Goal: Task Accomplishment & Management: Manage account settings

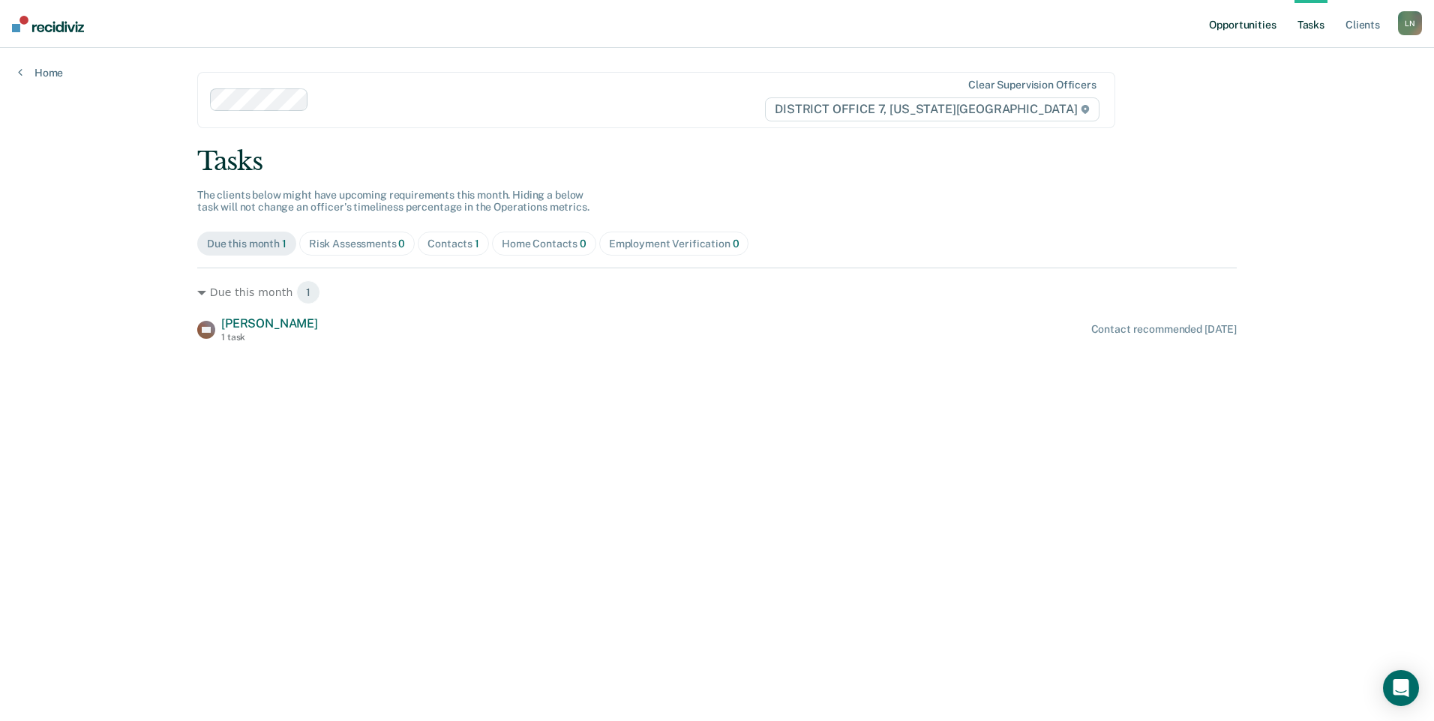
click at [1261, 26] on link "Opportunities" at bounding box center [1242, 24] width 73 height 48
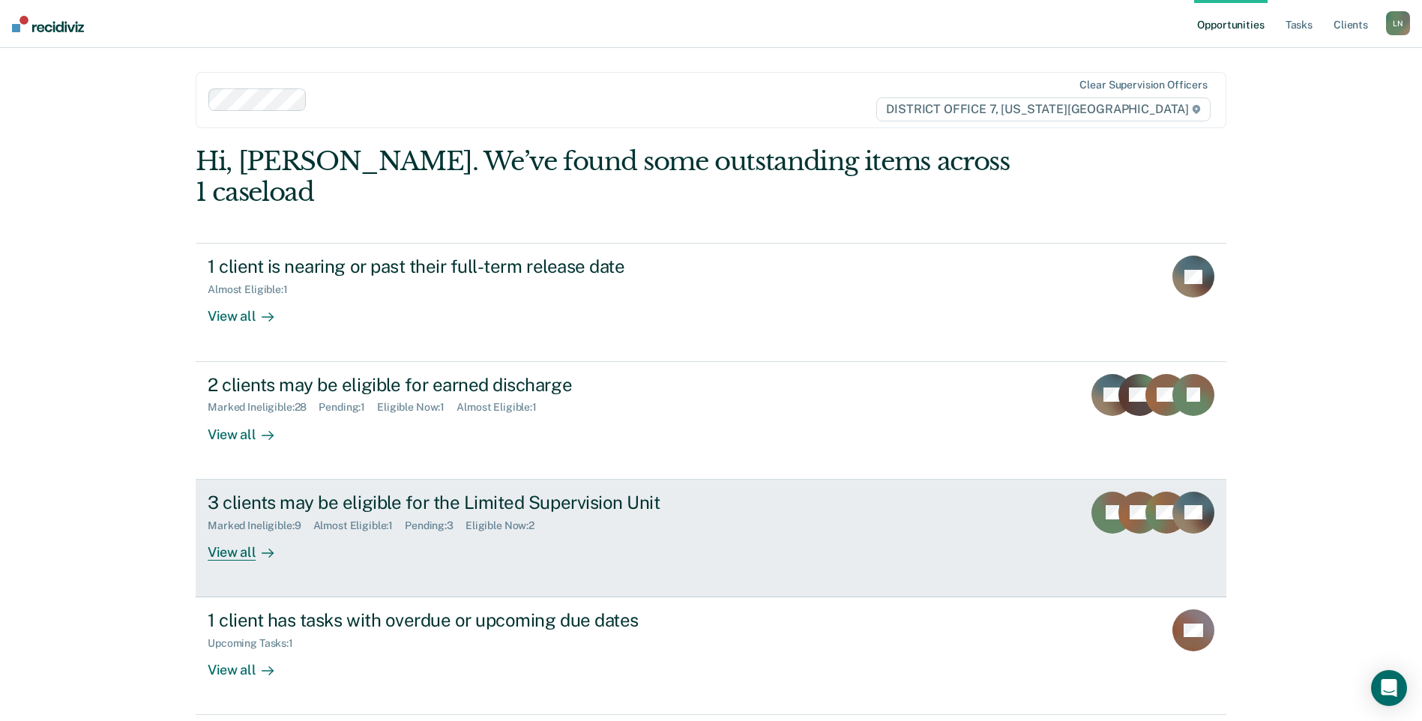
click at [314, 492] on div "3 clients may be eligible for the Limited Supervision Unit" at bounding box center [471, 503] width 526 height 22
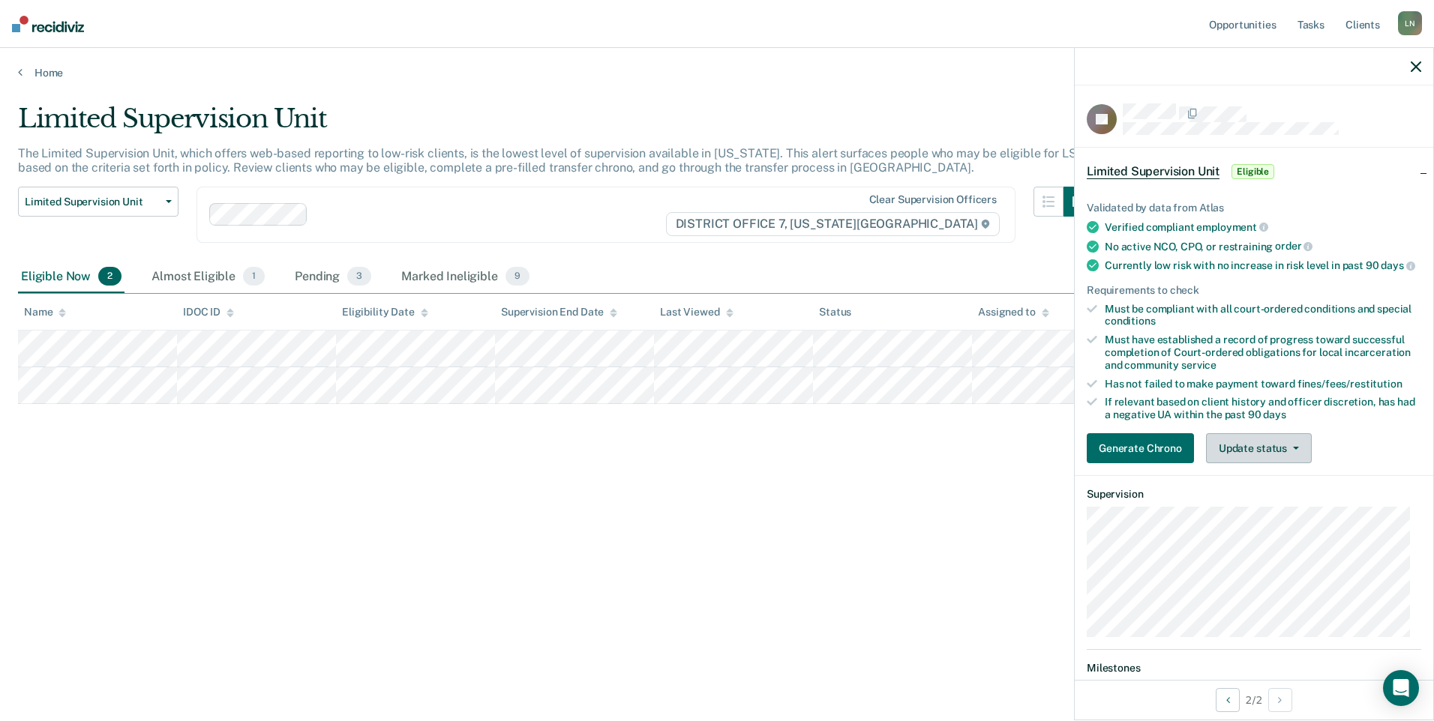
click at [1288, 450] on span "button" at bounding box center [1293, 448] width 12 height 3
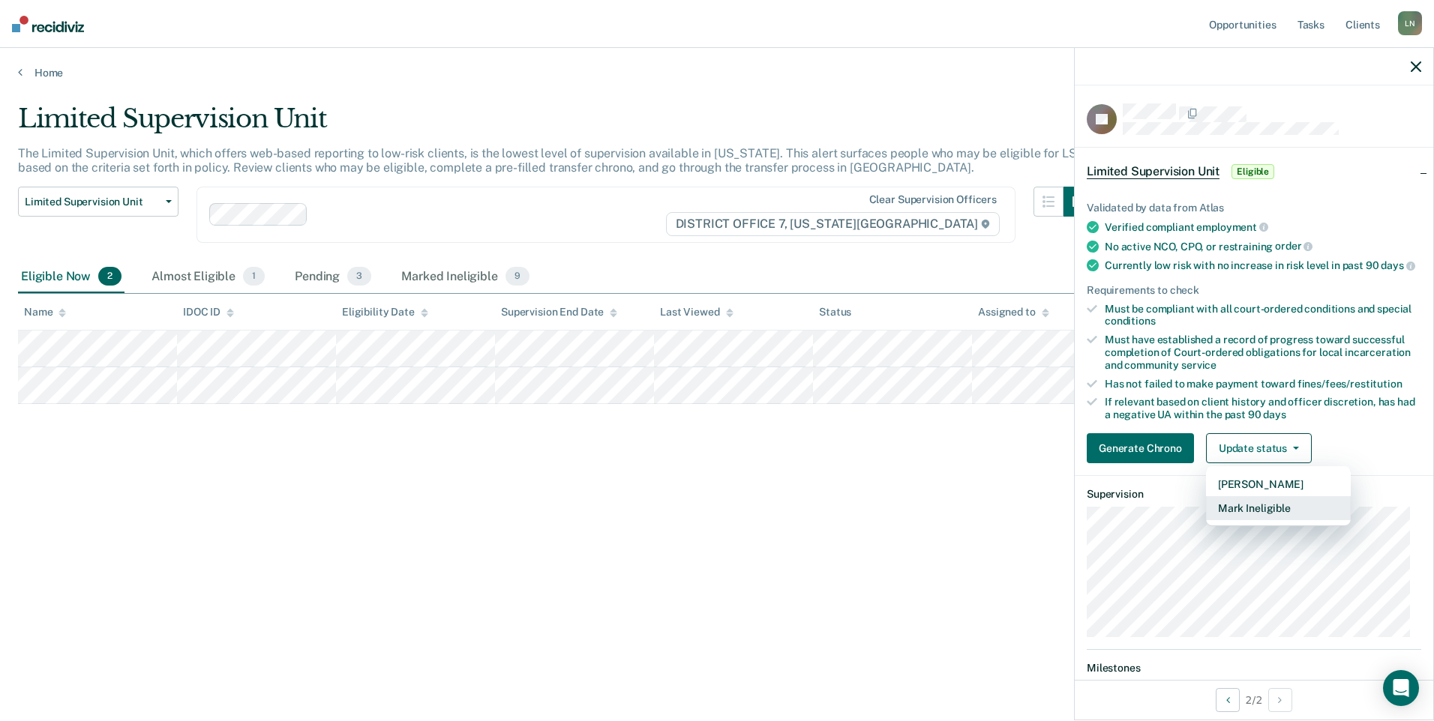
click at [1270, 515] on button "Mark Ineligible" at bounding box center [1278, 508] width 145 height 24
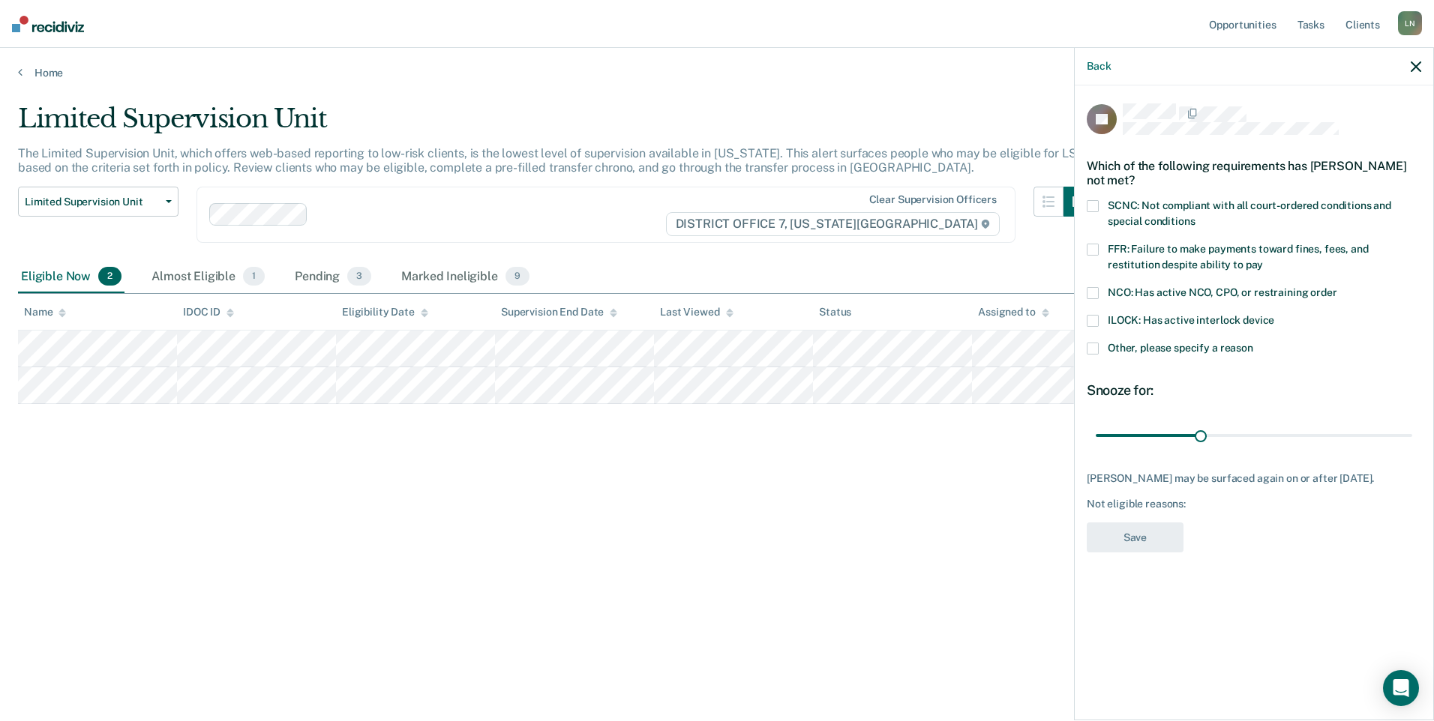
click at [1092, 343] on span at bounding box center [1093, 349] width 12 height 12
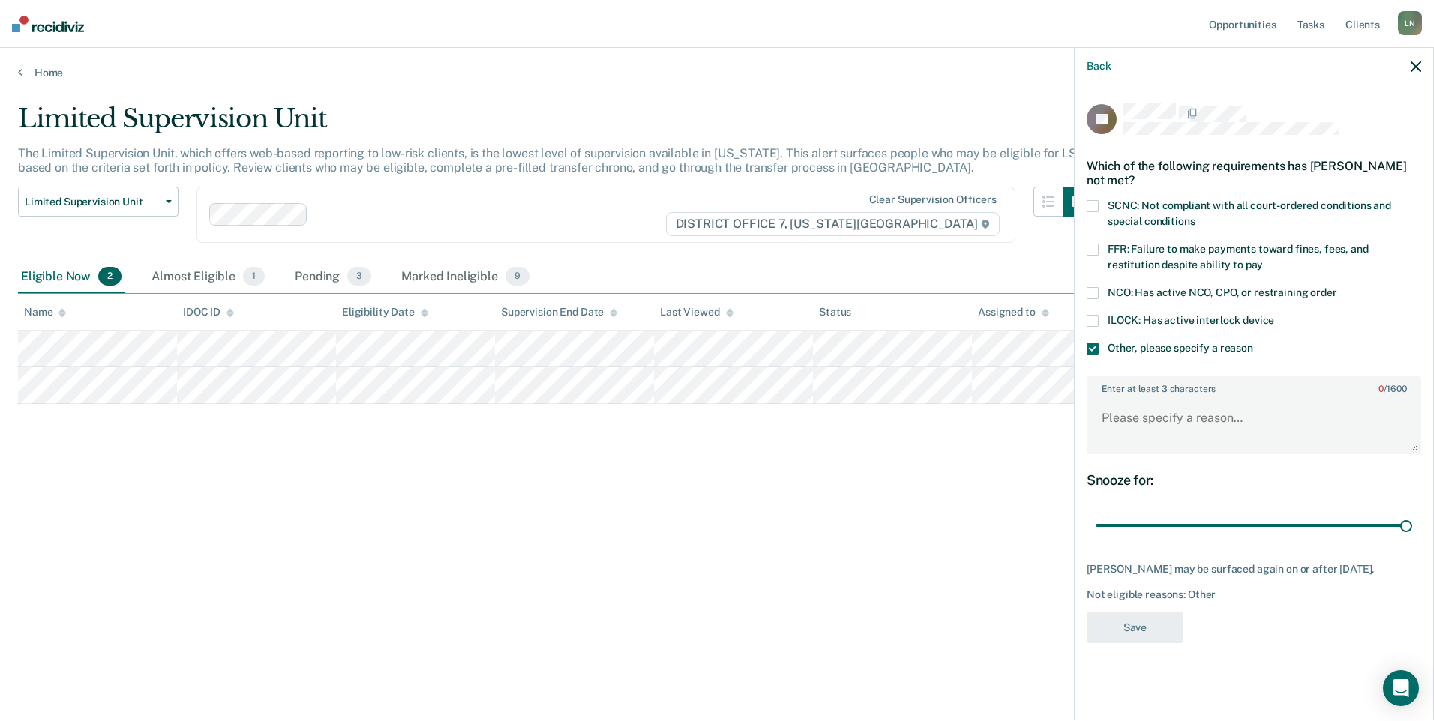
drag, startPoint x: 1203, startPoint y: 509, endPoint x: 1416, endPoint y: 505, distance: 213.7
type input "90"
click at [1412, 513] on input "range" at bounding box center [1254, 526] width 316 height 26
click at [1145, 397] on textarea "Enter at least 3 characters 0 / 1600" at bounding box center [1253, 424] width 331 height 55
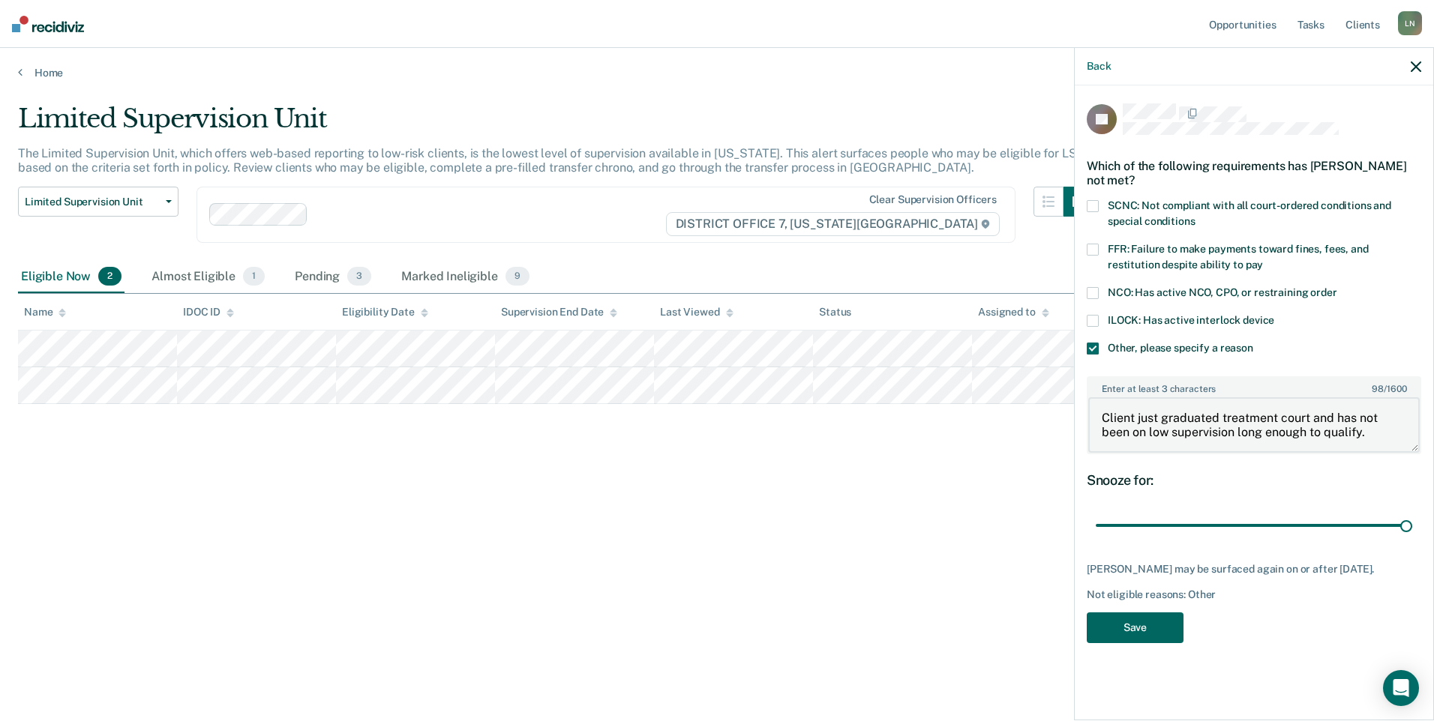
type textarea "Client just graduated treatment court and has not been on low supervision long …"
click at [1169, 616] on button "Save" at bounding box center [1135, 628] width 97 height 31
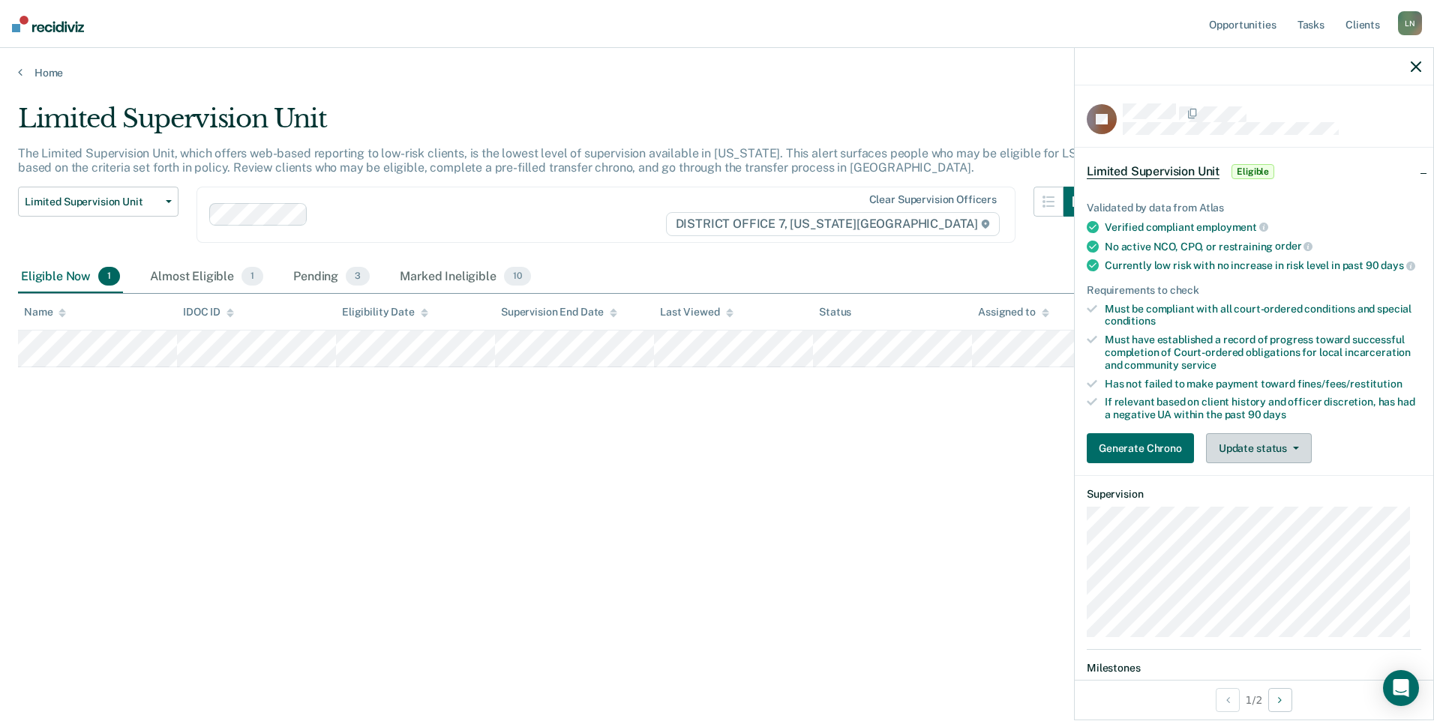
click at [1269, 463] on button "Update status" at bounding box center [1259, 448] width 106 height 30
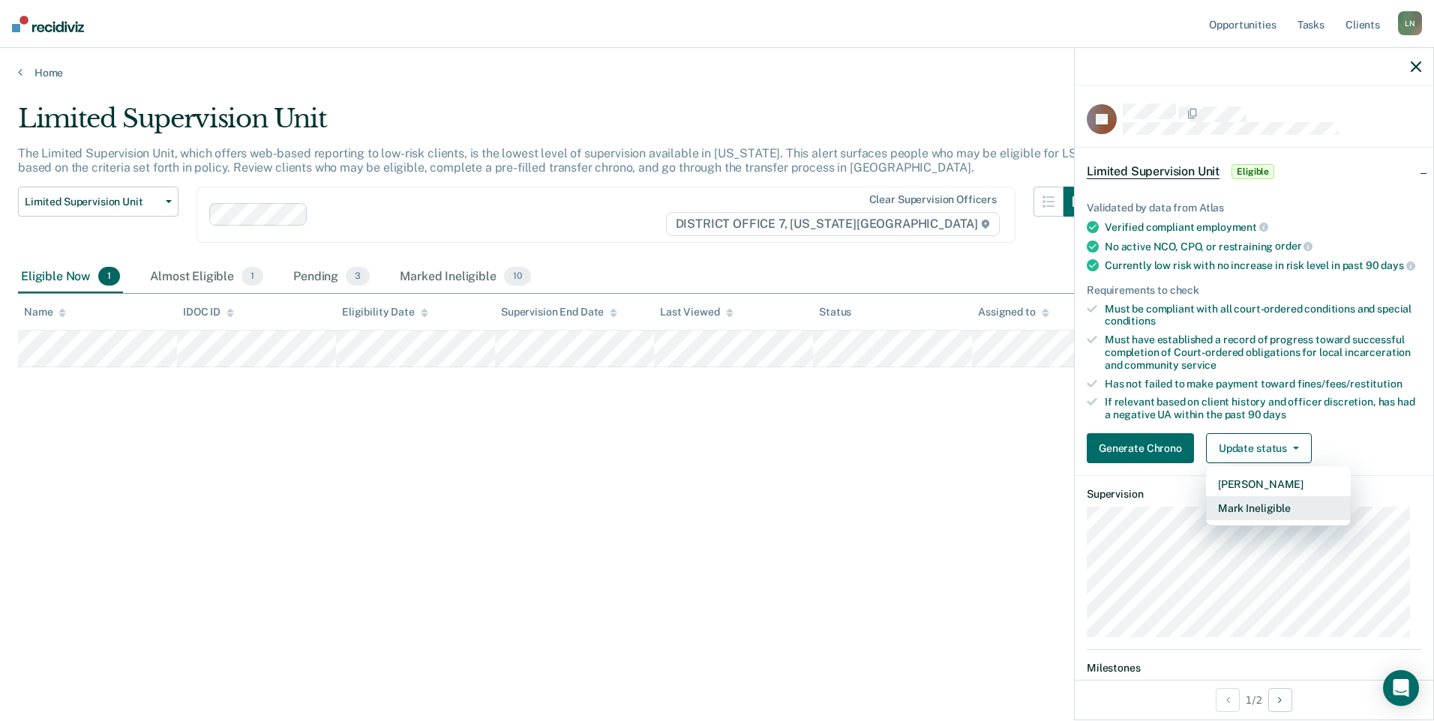
click at [1261, 511] on button "Mark Ineligible" at bounding box center [1278, 508] width 145 height 24
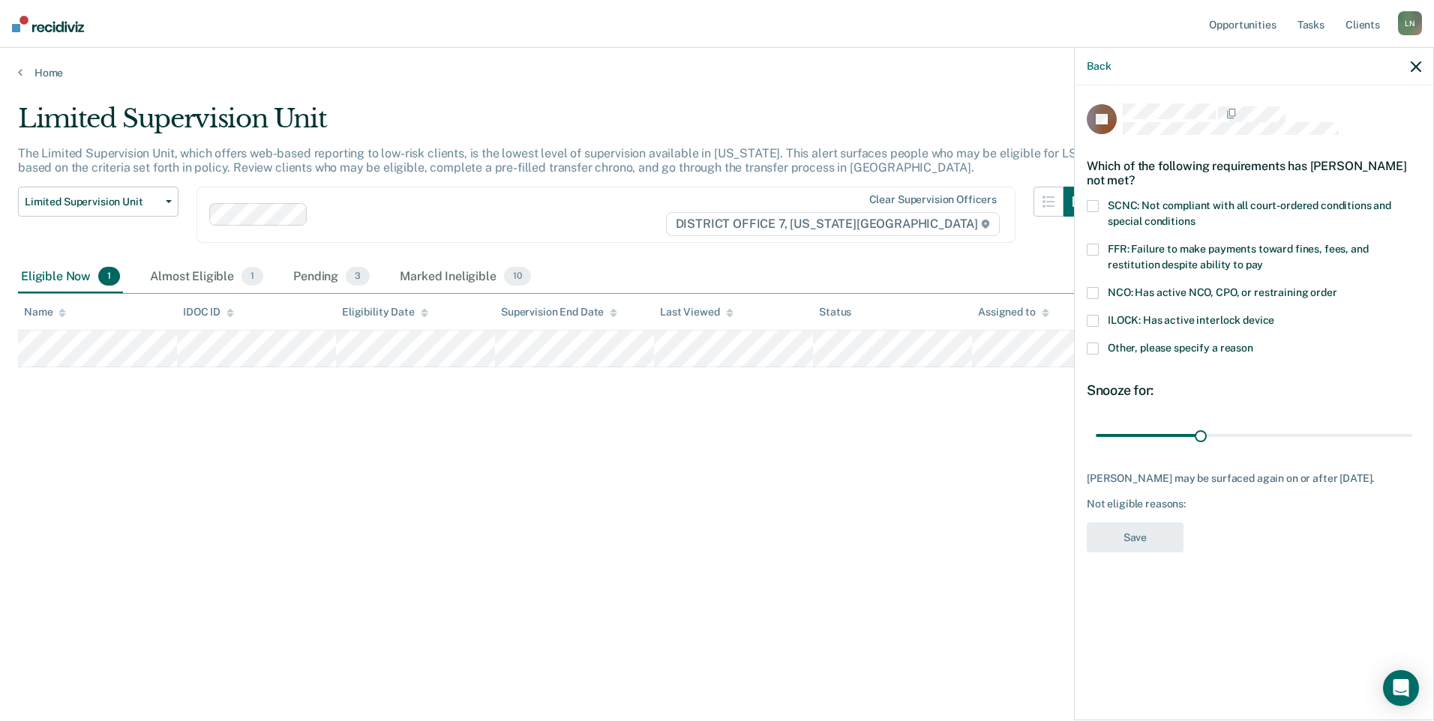
click at [1093, 349] on span at bounding box center [1093, 349] width 12 height 12
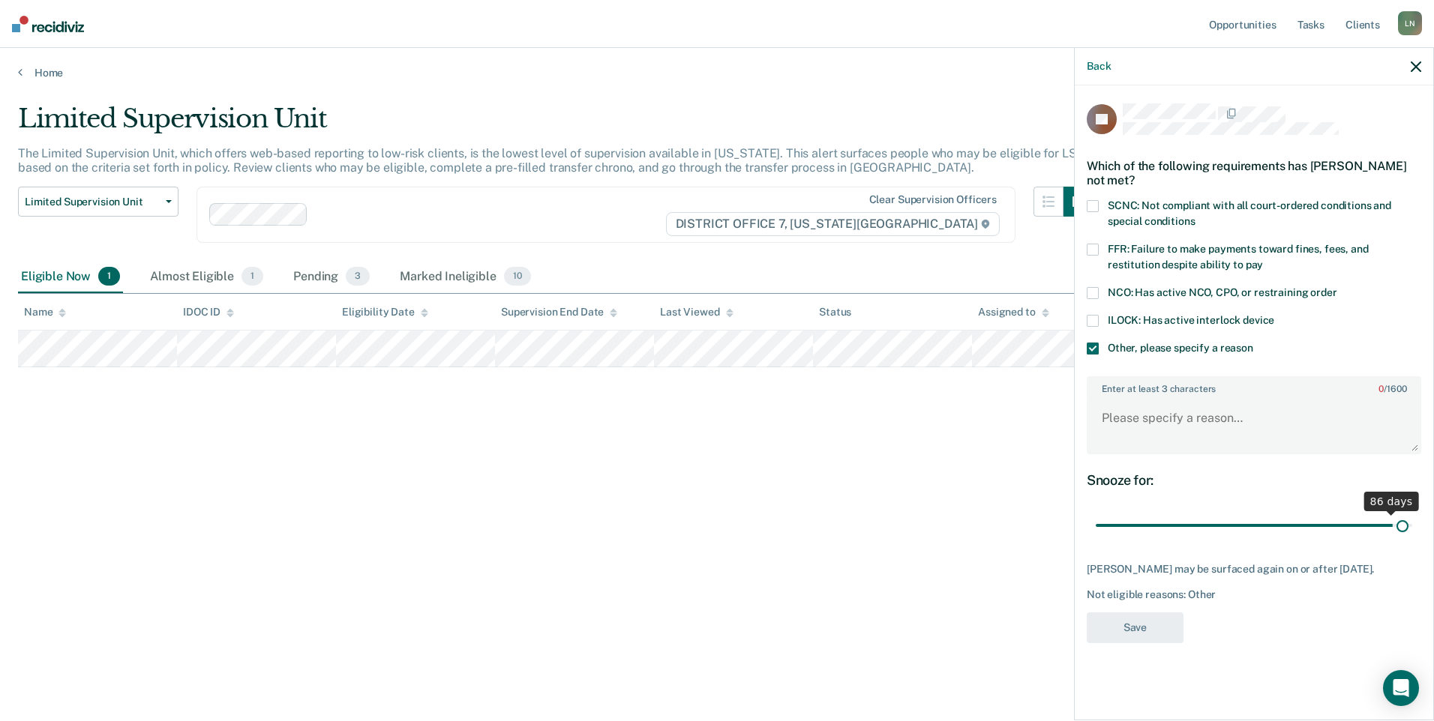
drag, startPoint x: 1200, startPoint y: 532, endPoint x: 1402, endPoint y: 526, distance: 202.5
type input "89"
click at [1402, 526] on input "range" at bounding box center [1254, 526] width 316 height 26
click at [1125, 409] on textarea "Enter at least 3 characters 0 / 1600" at bounding box center [1253, 424] width 331 height 55
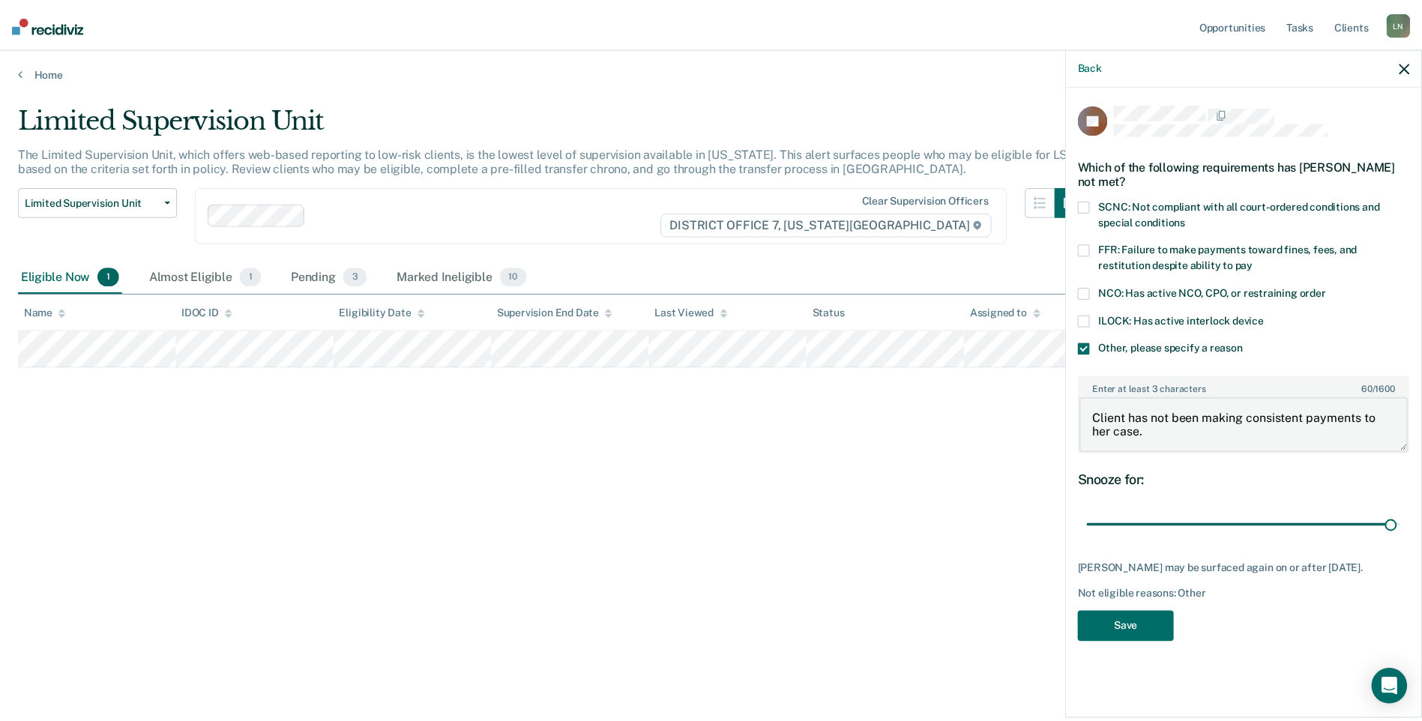
scroll to position [2, 0]
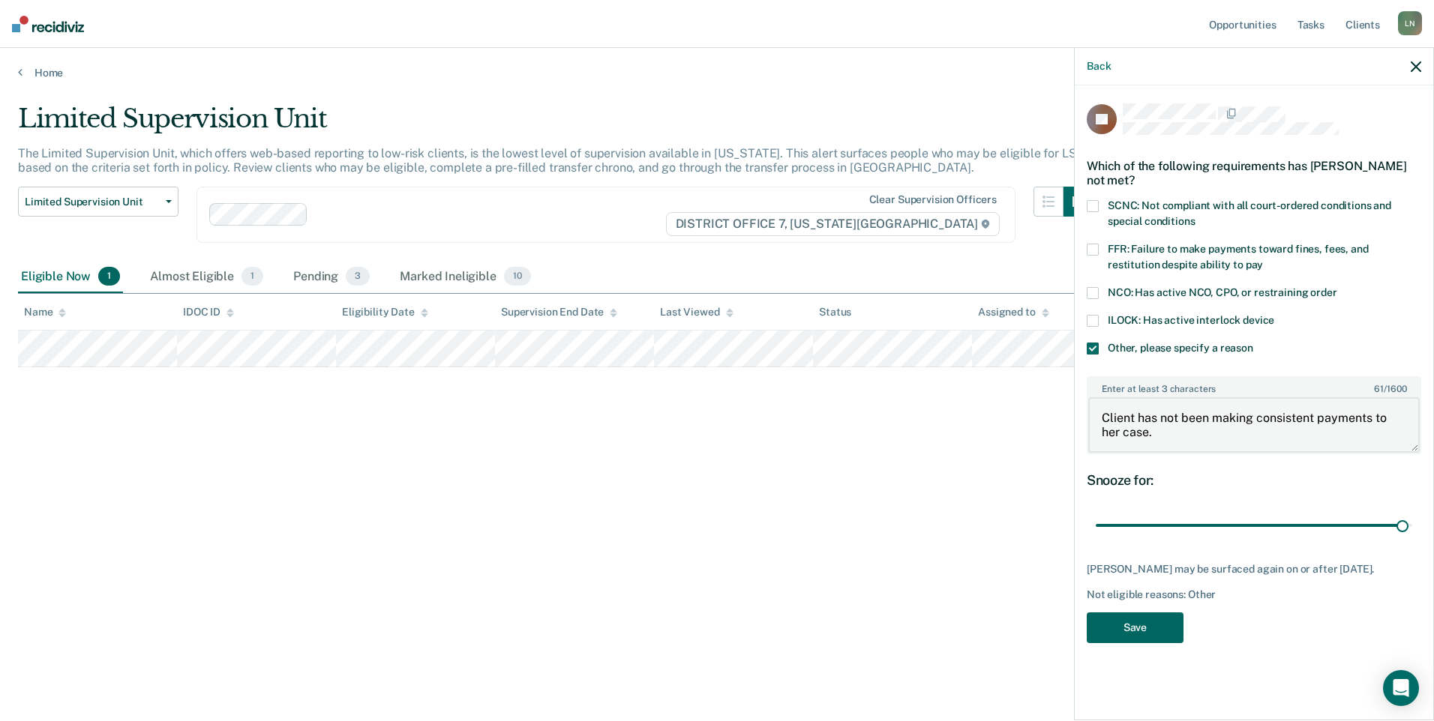
type textarea "Client has not been making consistent payments to her case."
click at [1138, 631] on button "Save" at bounding box center [1135, 628] width 97 height 31
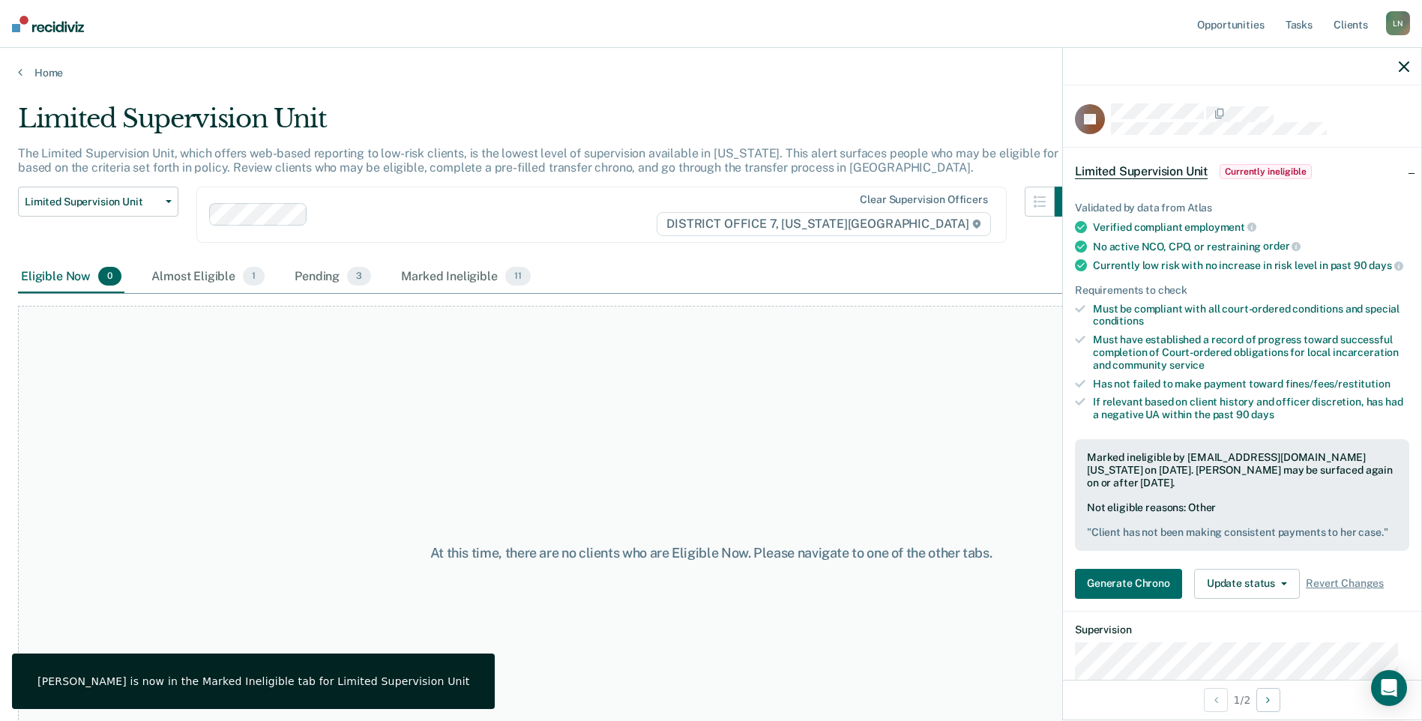
click at [1397, 63] on div at bounding box center [1242, 66] width 358 height 37
click at [1410, 69] on div at bounding box center [1242, 66] width 358 height 37
click at [1402, 62] on icon "button" at bounding box center [1404, 66] width 10 height 10
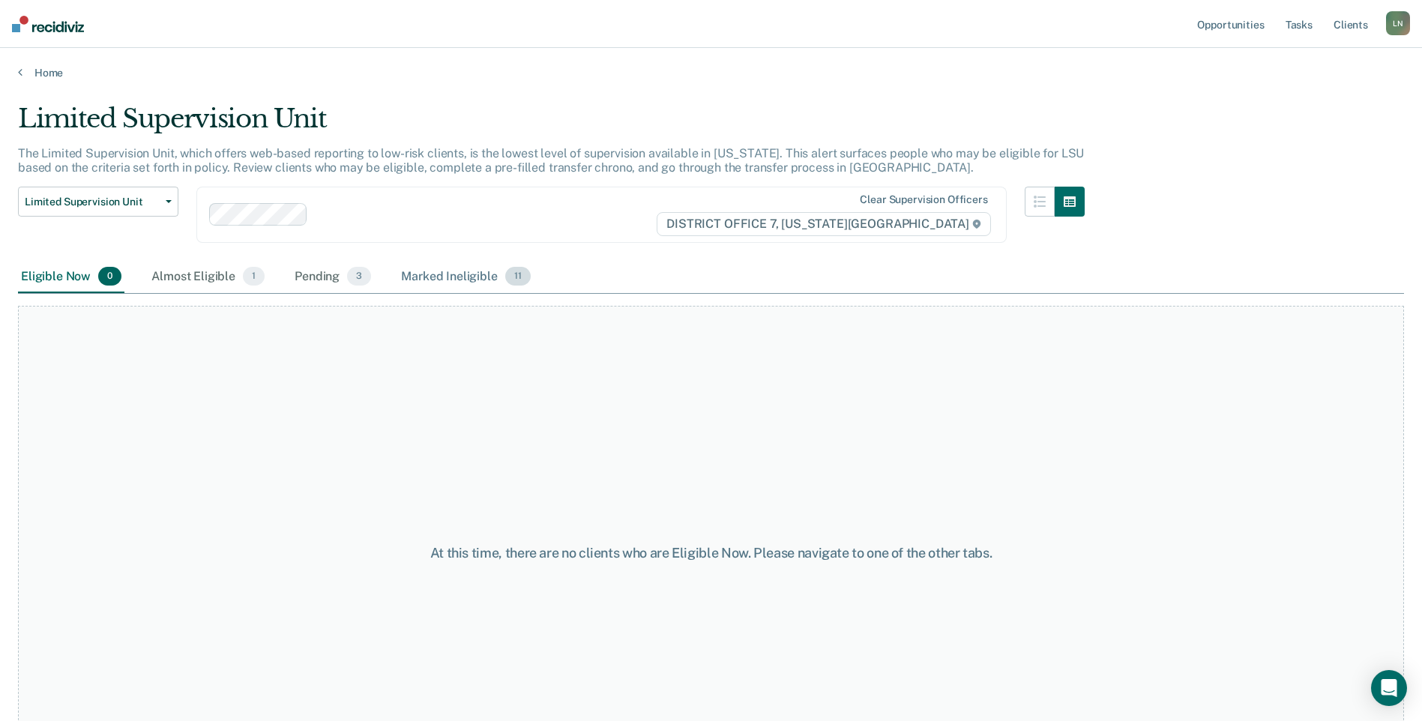
click at [444, 282] on div "Marked Ineligible 11" at bounding box center [465, 277] width 135 height 33
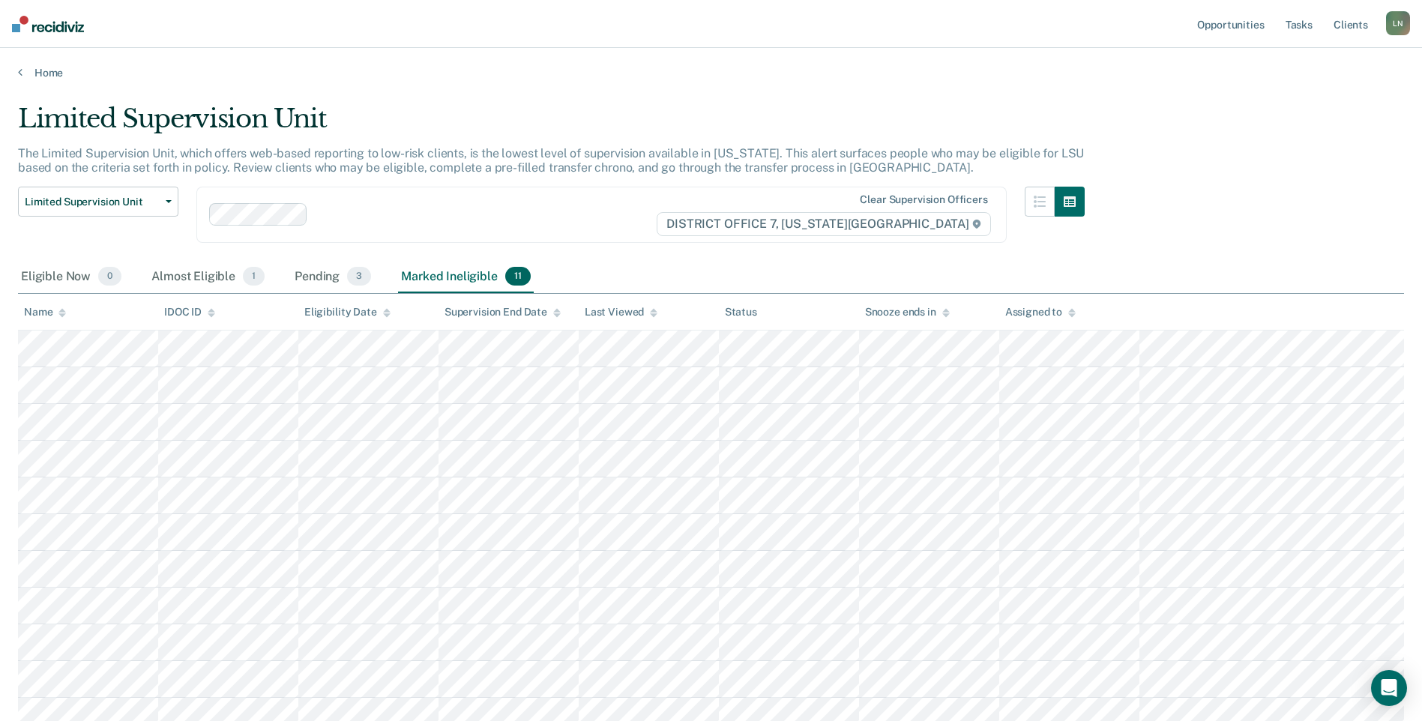
scroll to position [75, 0]
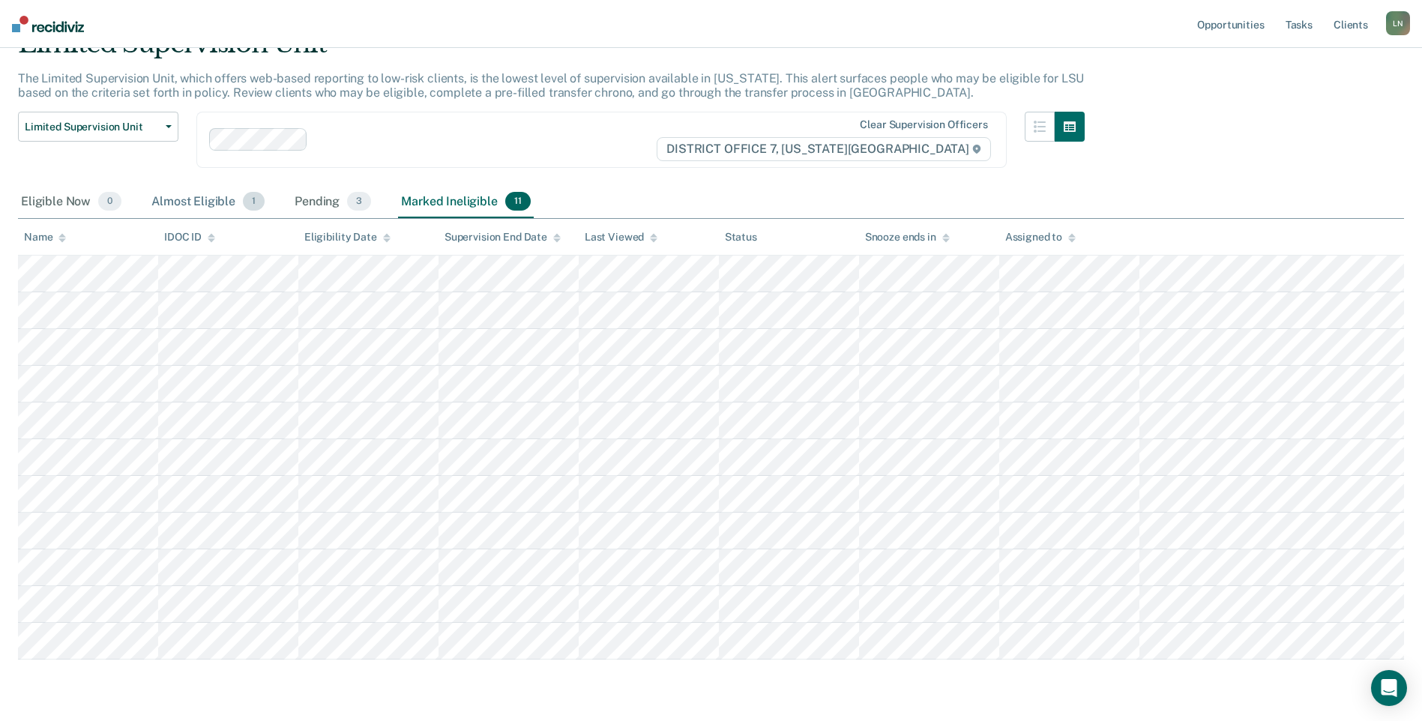
click at [211, 208] on div "Almost Eligible 1" at bounding box center [207, 202] width 119 height 33
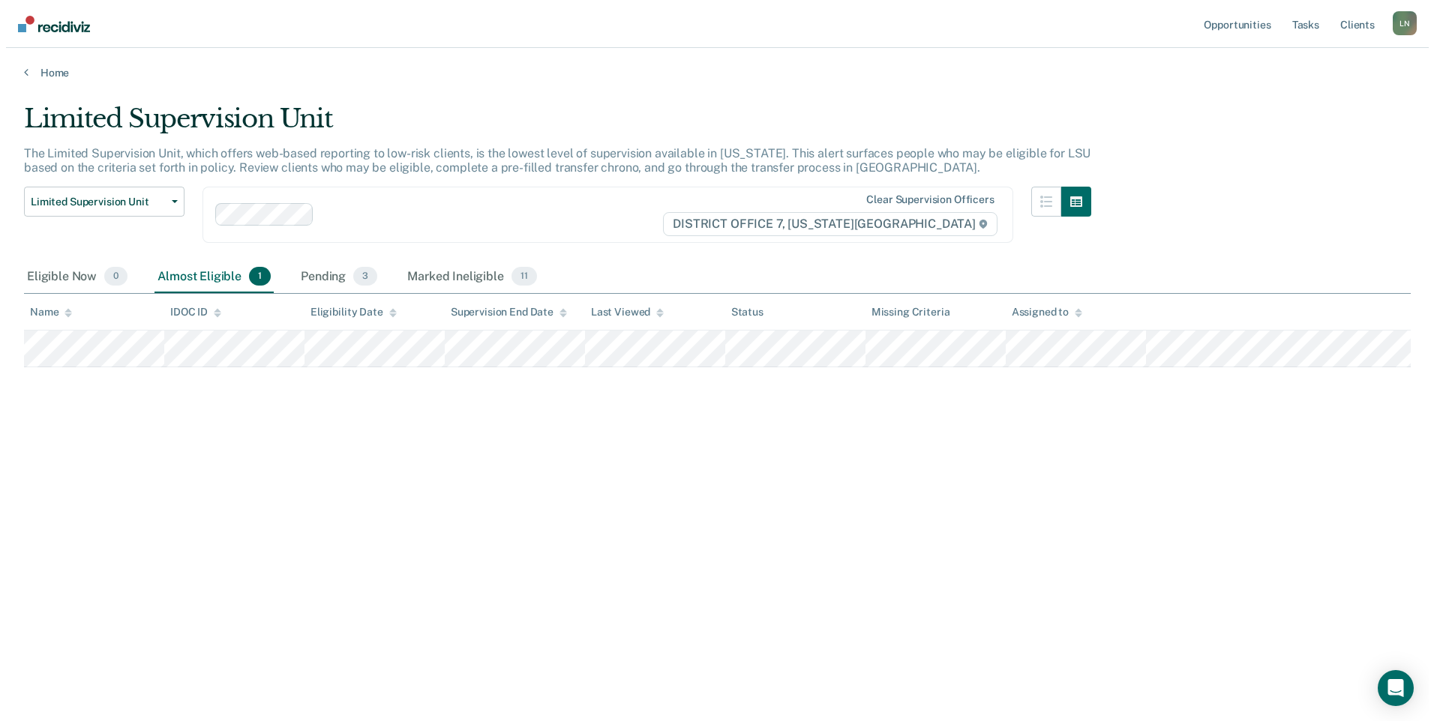
scroll to position [0, 0]
click at [309, 275] on div "Pending 3" at bounding box center [333, 277] width 82 height 33
